Goal: Information Seeking & Learning: Learn about a topic

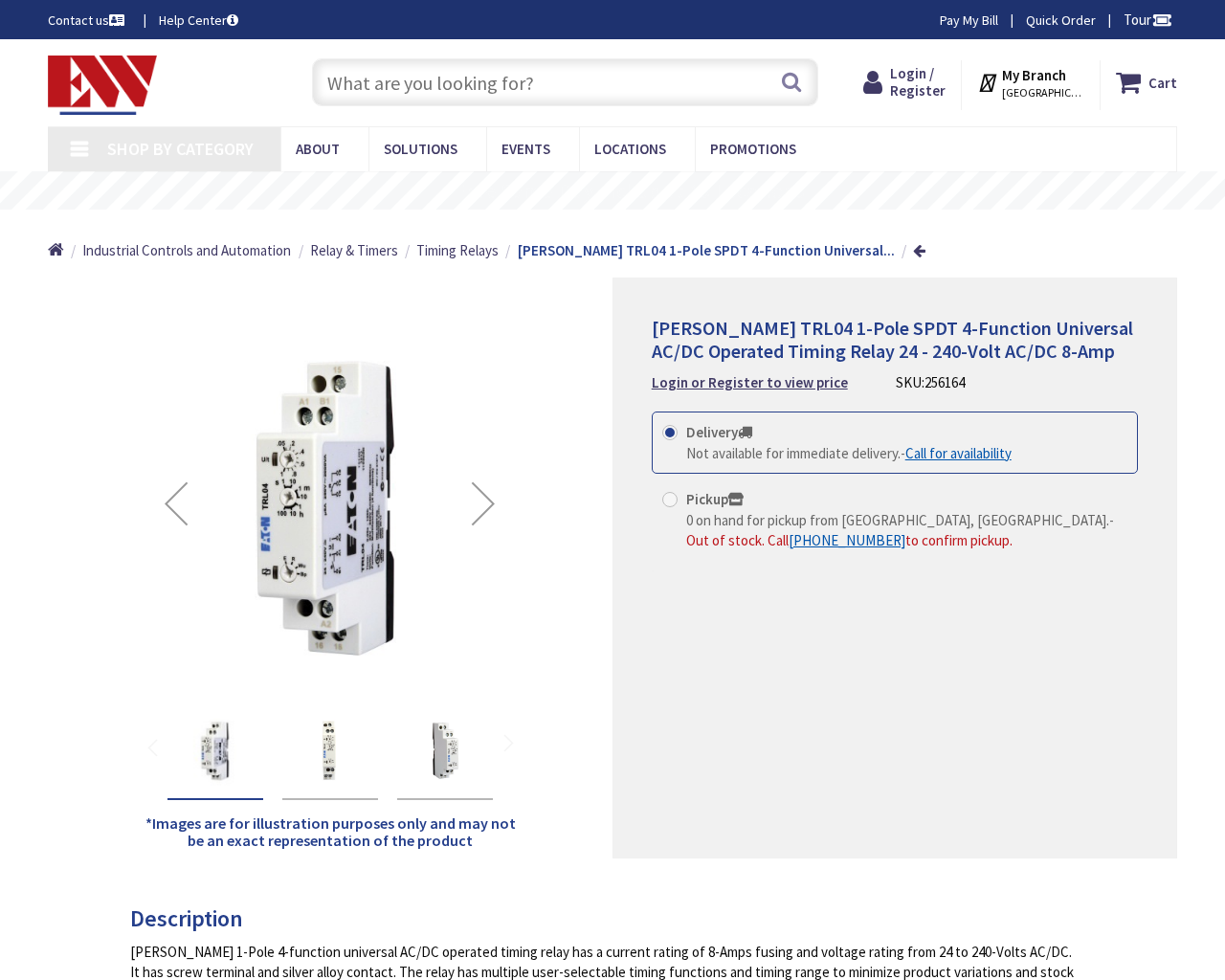
type input "Gough St &, Golden Gate Ave, San Francisco, CA 94102, USA"
